Goal: Transaction & Acquisition: Purchase product/service

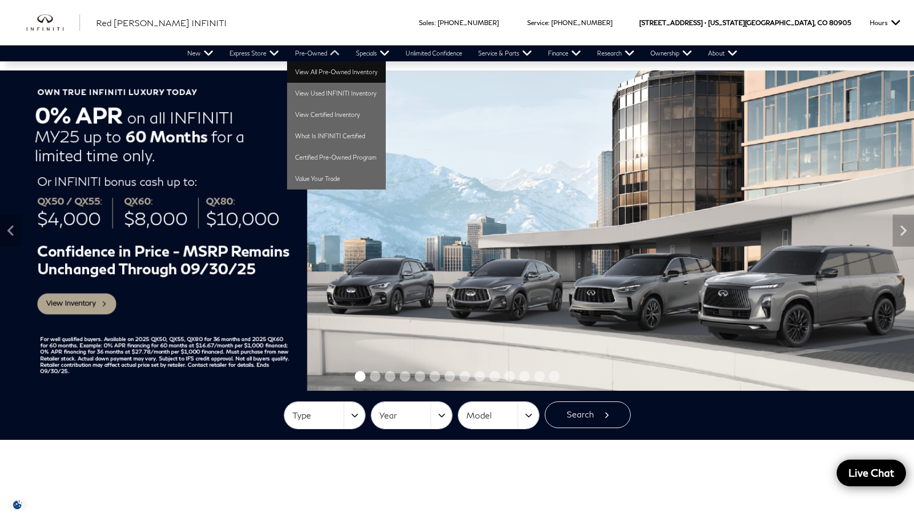
click at [331, 69] on link "View All Pre-Owned Inventory" at bounding box center [336, 71] width 99 height 21
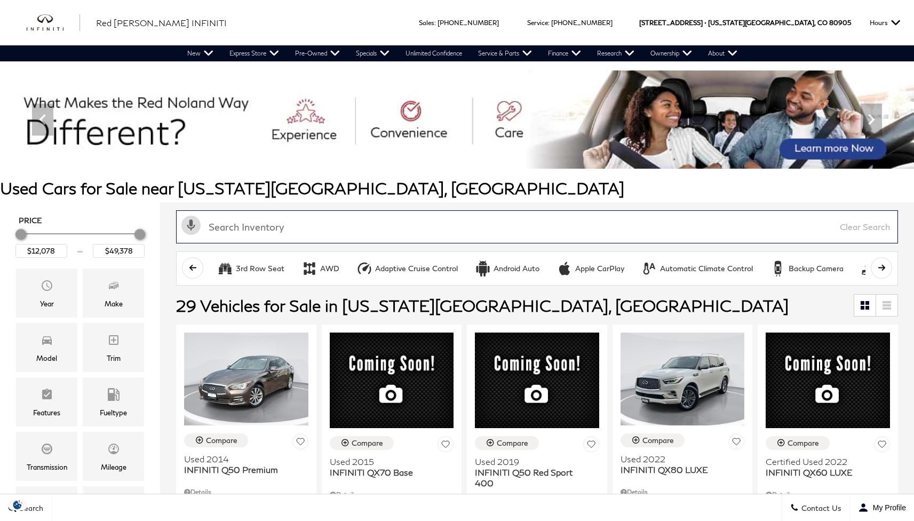
click at [377, 229] on input "text" at bounding box center [537, 226] width 722 height 33
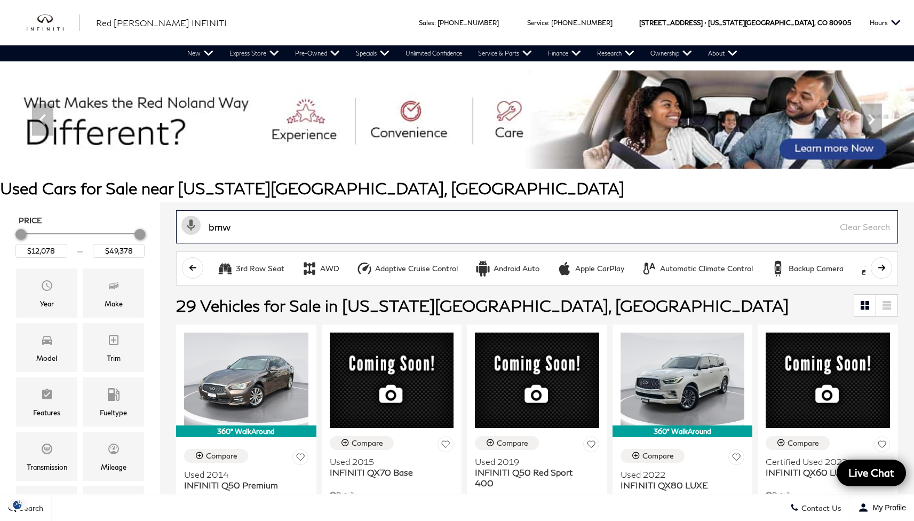
type input "bmw"
type input "$28,678"
type input "$39,378"
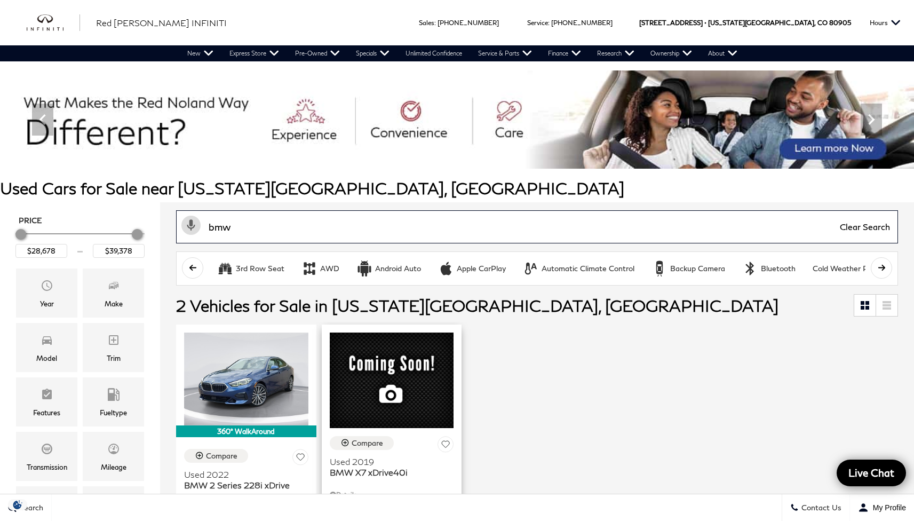
scroll to position [80, 0]
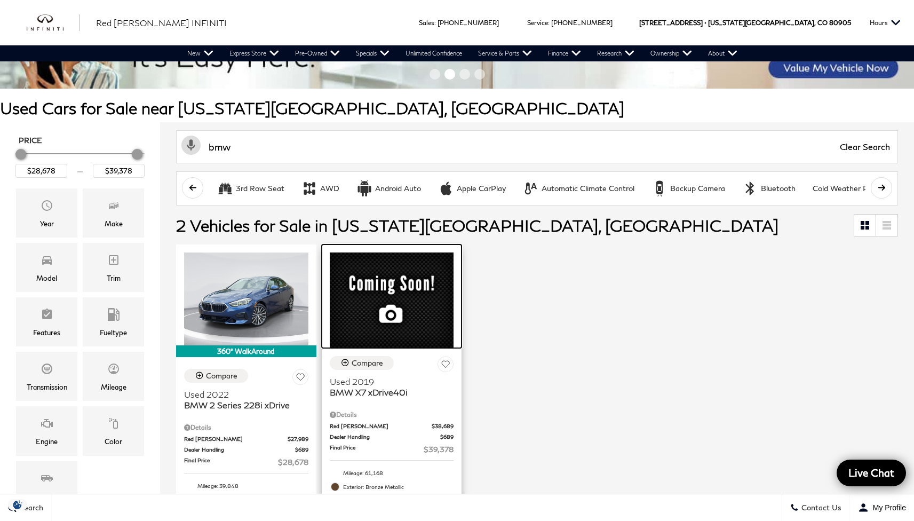
click at [432, 345] on img at bounding box center [392, 299] width 124 height 95
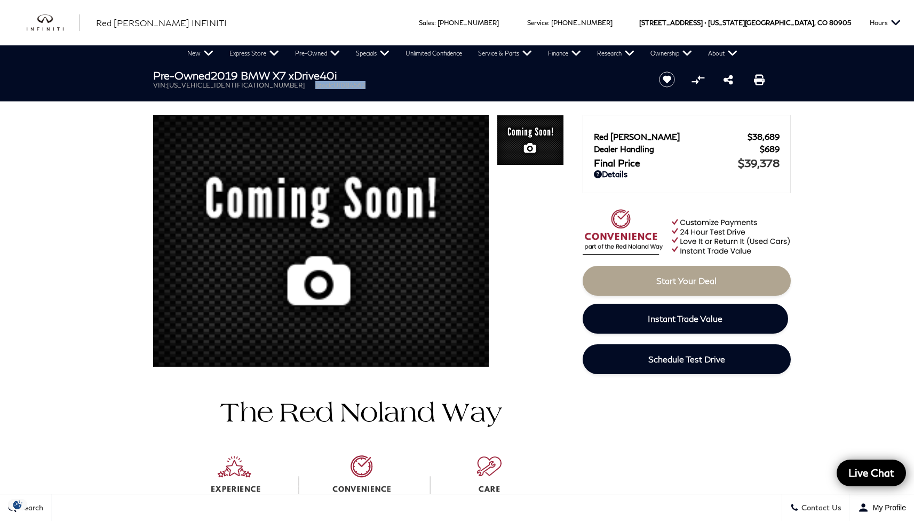
drag, startPoint x: 253, startPoint y: 87, endPoint x: 307, endPoint y: 89, distance: 53.4
click at [307, 89] on div "Pre-Owned 2019 BMW X7 xDrive40i VIN: 5UXCW2C50KL084562 Stock: UI084562" at bounding box center [393, 79] width 512 height 36
copy li "Stock: UI084562"
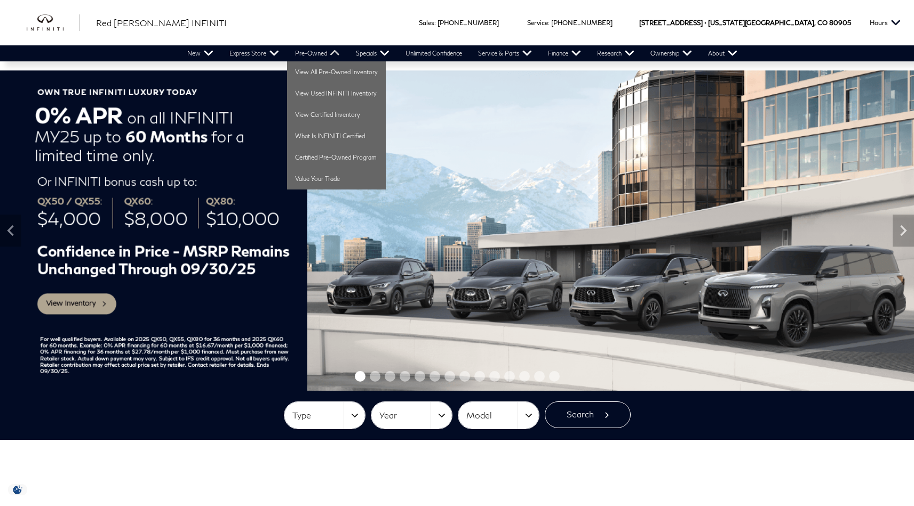
click at [321, 55] on link "Pre-Owned" at bounding box center [317, 53] width 61 height 16
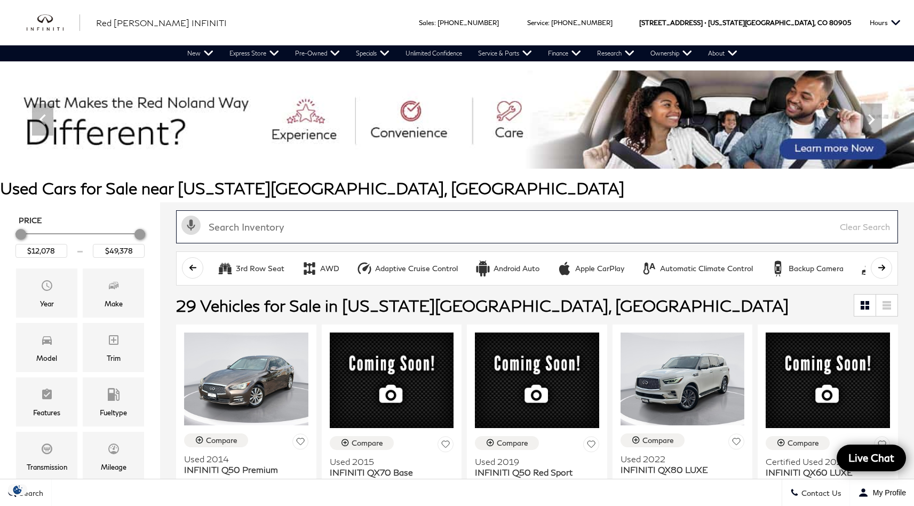
click at [342, 229] on input "text" at bounding box center [537, 226] width 722 height 33
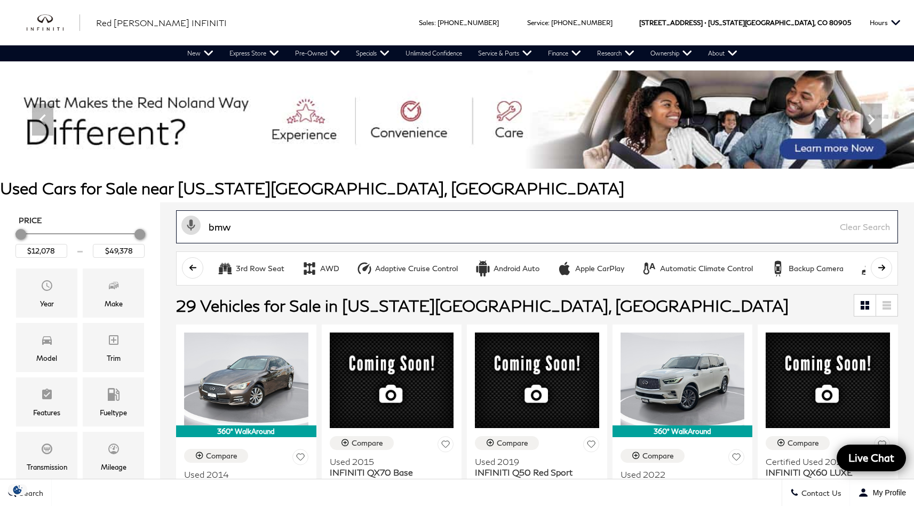
type input "bmw"
type input "$28,678"
type input "$39,378"
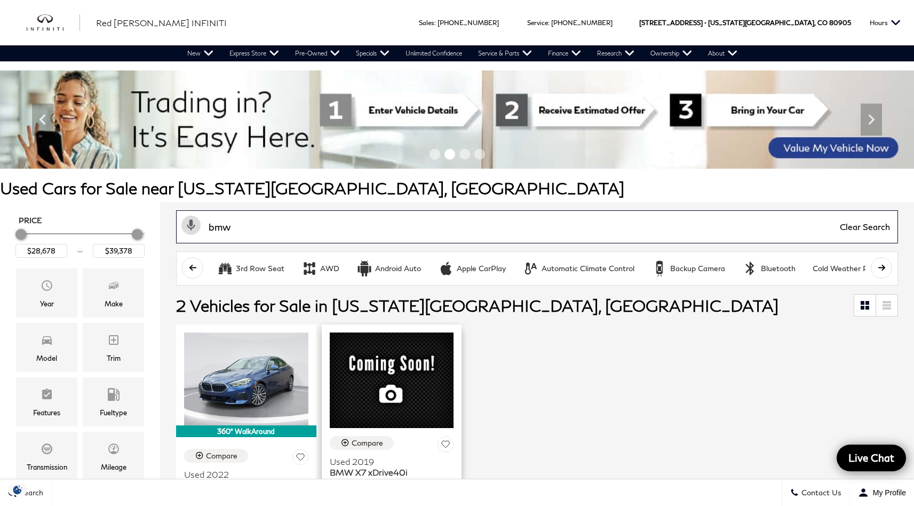
scroll to position [347, 0]
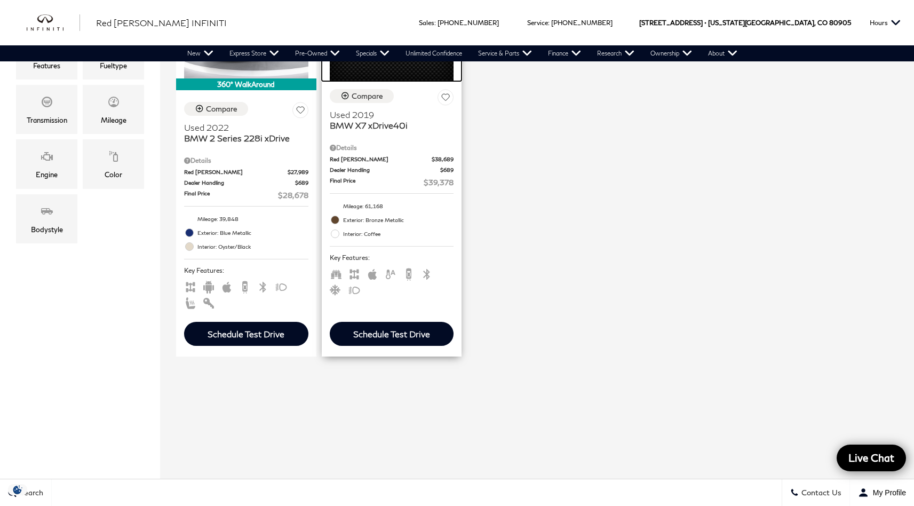
click at [427, 81] on img at bounding box center [392, 33] width 124 height 95
